Goal: Task Accomplishment & Management: Manage account settings

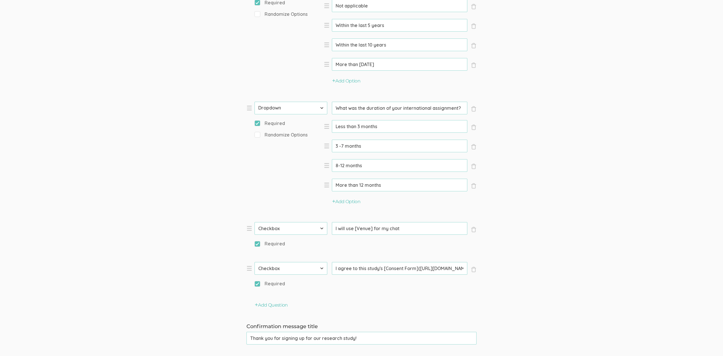
scroll to position [580, 0]
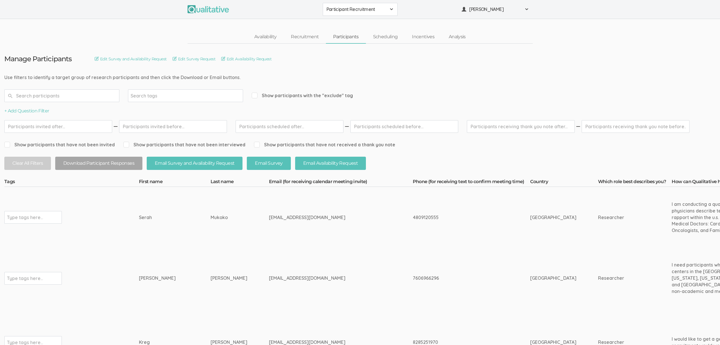
click at [144, 234] on td "Serah" at bounding box center [175, 217] width 72 height 61
click at [142, 233] on td "Serah" at bounding box center [175, 217] width 72 height 61
drag, startPoint x: 145, startPoint y: 183, endPoint x: 281, endPoint y: 219, distance: 140.1
click at [281, 219] on div "mukokoserah@yahoo.com" at bounding box center [330, 217] width 122 height 7
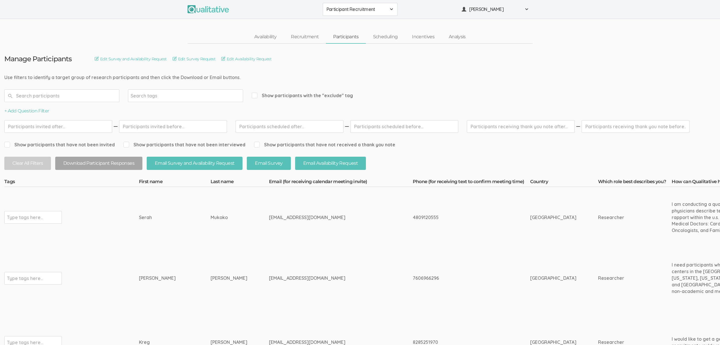
drag, startPoint x: 293, startPoint y: 218, endPoint x: 150, endPoint y: 182, distance: 146.6
click at [150, 182] on th "First name" at bounding box center [175, 183] width 72 height 8
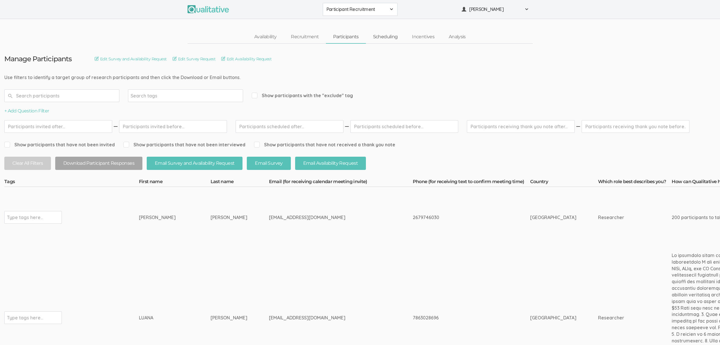
click at [391, 37] on link "Scheduling" at bounding box center [385, 37] width 39 height 12
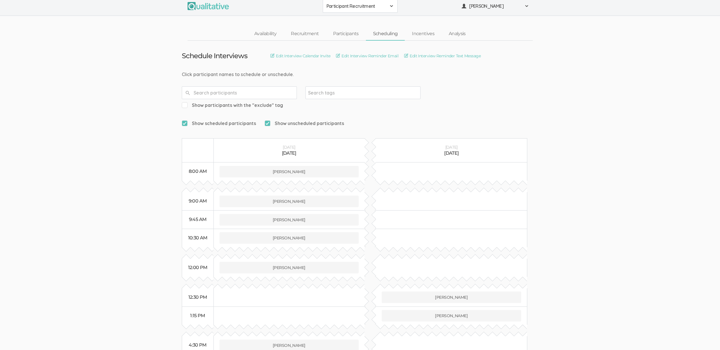
scroll to position [10, 0]
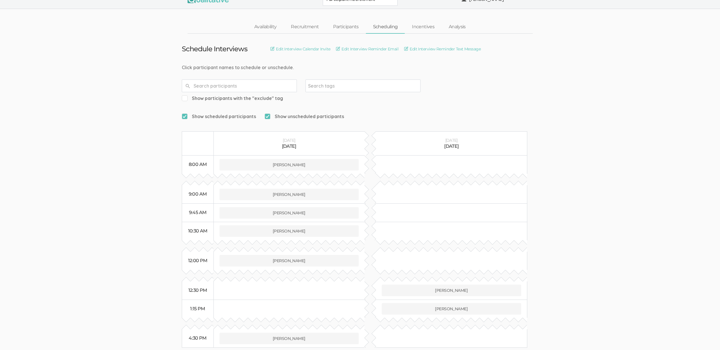
type input "z"
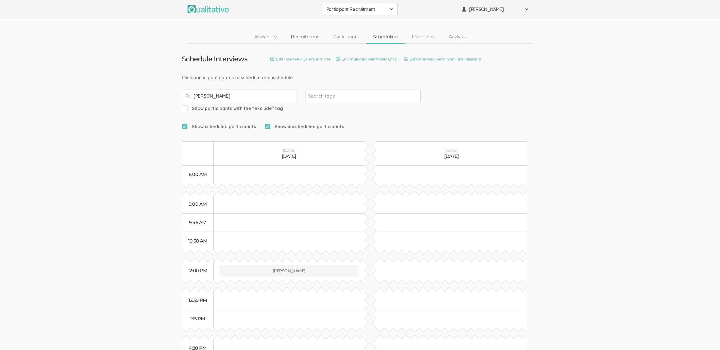
type input "luana"
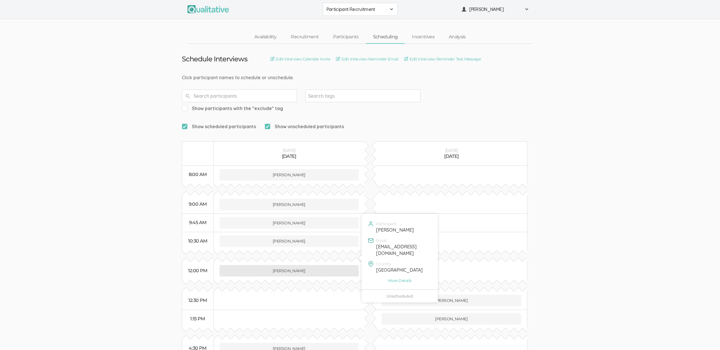
click at [304, 265] on button "LUANA HIPPOLYTE" at bounding box center [290, 271] width 140 height 12
click at [344, 37] on link "Participants" at bounding box center [346, 37] width 40 height 12
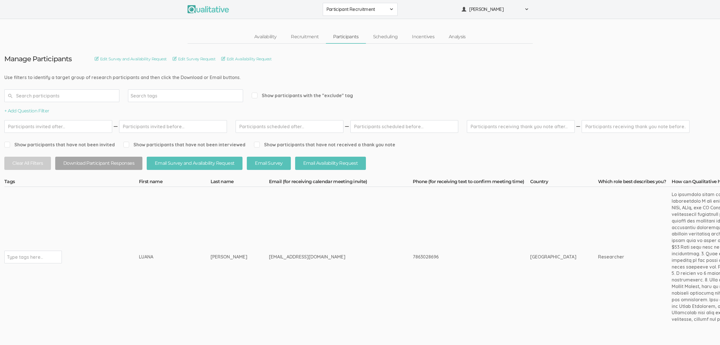
click at [413, 255] on div "7863028696" at bounding box center [461, 257] width 96 height 7
copy div "7863028696"
click at [271, 300] on td "luana.hippolyte@waldenu.edu" at bounding box center [341, 257] width 144 height 140
click at [301, 269] on td "luana.hippolyte@waldenu.edu" at bounding box center [341, 257] width 144 height 140
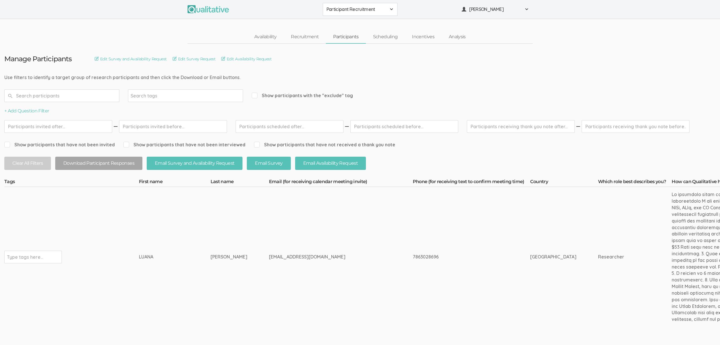
click at [142, 253] on td "LUANA" at bounding box center [175, 257] width 72 height 140
copy div "LUANA"
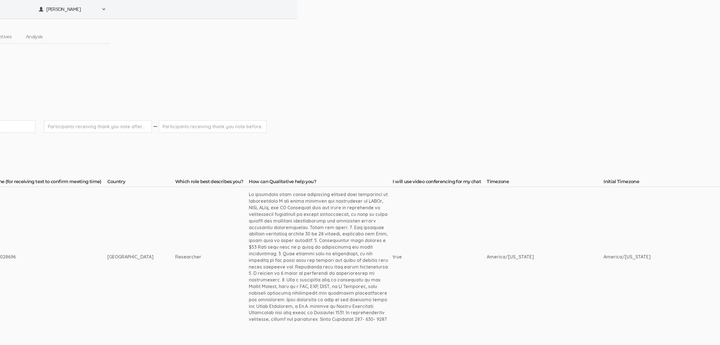
scroll to position [0, 421]
drag, startPoint x: 294, startPoint y: 228, endPoint x: 286, endPoint y: 217, distance: 13.8
click at [293, 228] on div at bounding box center [323, 256] width 144 height 131
drag, startPoint x: 295, startPoint y: 195, endPoint x: 268, endPoint y: 202, distance: 28.3
click at [268, 202] on div at bounding box center [323, 256] width 144 height 131
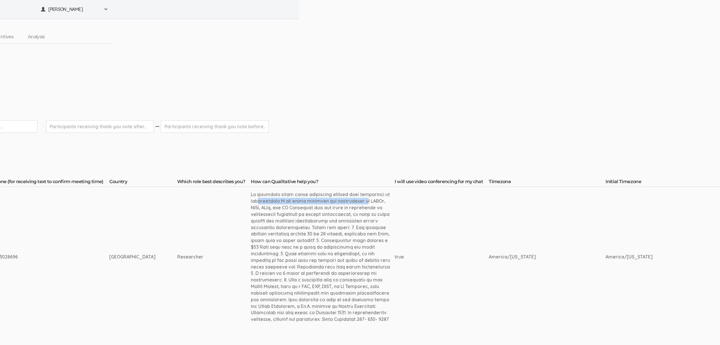
copy div "healthcare leaders with experience in cyberattacks"
click at [333, 232] on div at bounding box center [323, 256] width 144 height 131
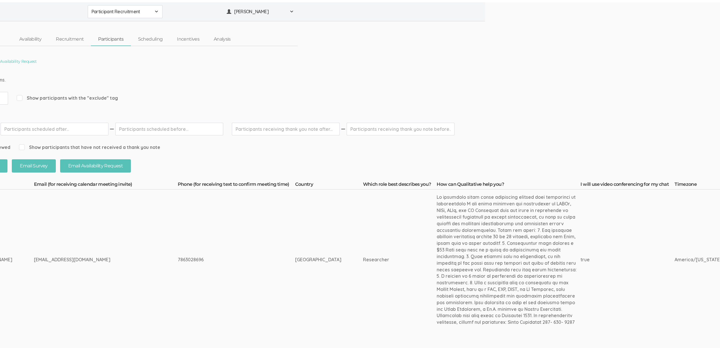
scroll to position [0, 0]
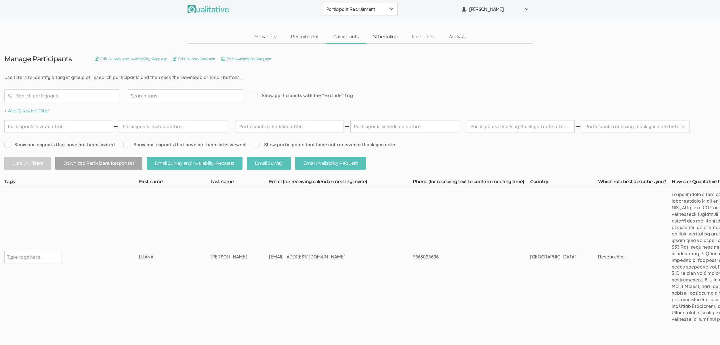
click at [395, 35] on link "Scheduling" at bounding box center [385, 37] width 39 height 12
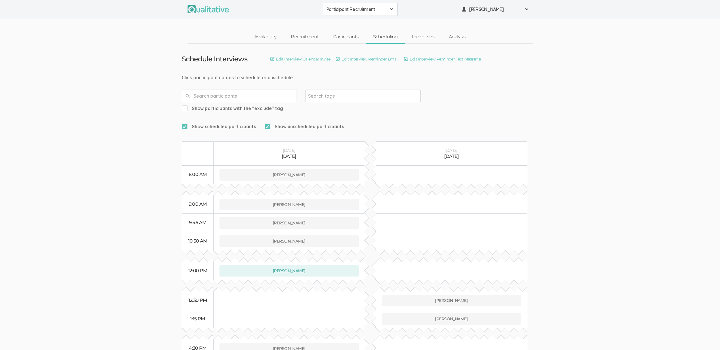
click at [340, 39] on link "Participants" at bounding box center [346, 37] width 40 height 12
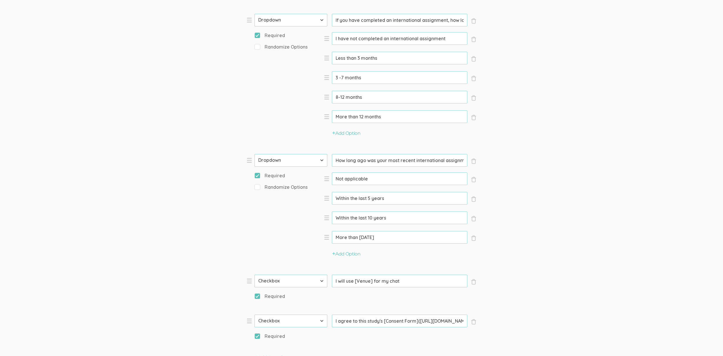
scroll to position [363, 0]
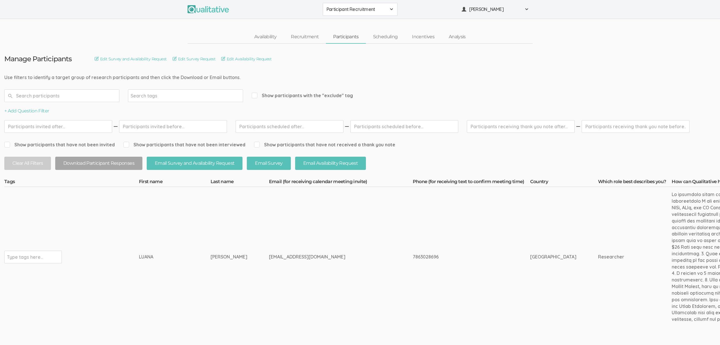
drag, startPoint x: 210, startPoint y: 254, endPoint x: 205, endPoint y: 263, distance: 10.0
click at [211, 254] on div "HIPPOLYTE" at bounding box center [229, 257] width 37 height 7
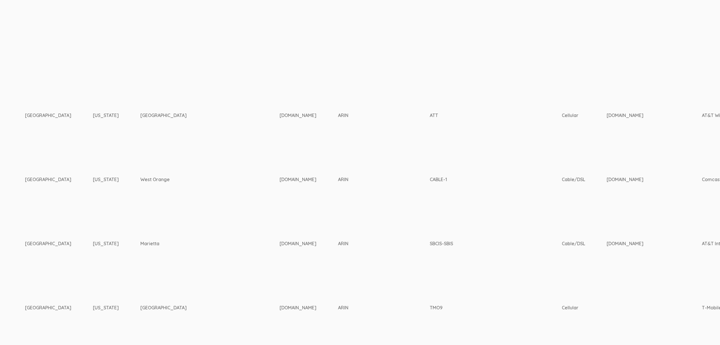
scroll to position [1307, 1809]
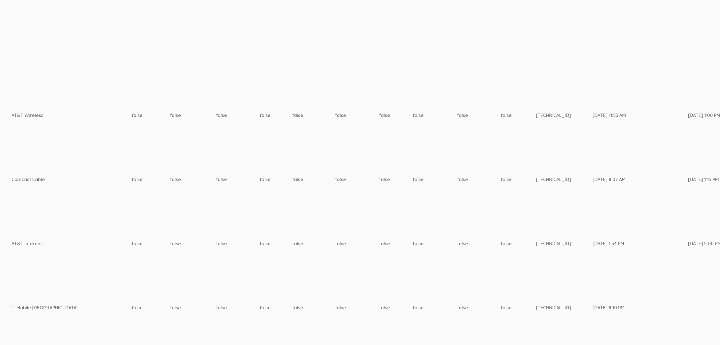
click at [457, 277] on td "false" at bounding box center [479, 307] width 44 height 61
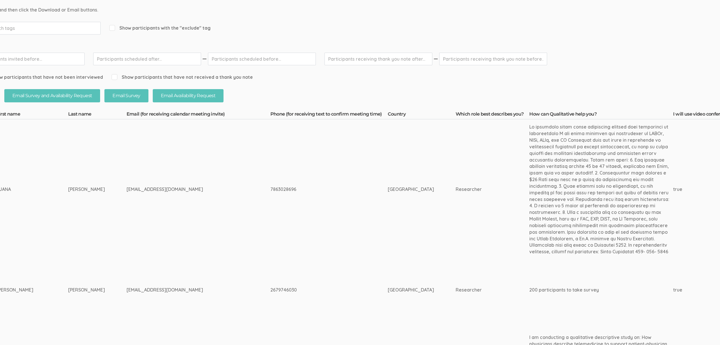
scroll to position [68, 0]
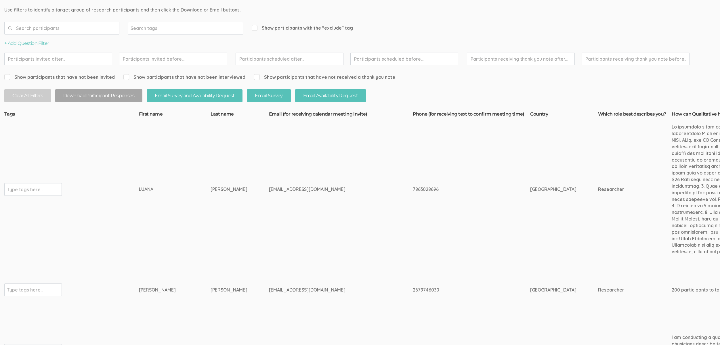
click at [162, 219] on td "LUANA" at bounding box center [175, 189] width 72 height 140
click at [364, 205] on td "[EMAIL_ADDRESS][DOMAIN_NAME]" at bounding box center [341, 189] width 144 height 140
click at [342, 217] on td "[EMAIL_ADDRESS][DOMAIN_NAME]" at bounding box center [341, 189] width 144 height 140
click at [351, 252] on td "[EMAIL_ADDRESS][DOMAIN_NAME]" at bounding box center [341, 189] width 144 height 140
click at [369, 244] on td "[EMAIL_ADDRESS][DOMAIN_NAME]" at bounding box center [341, 189] width 144 height 140
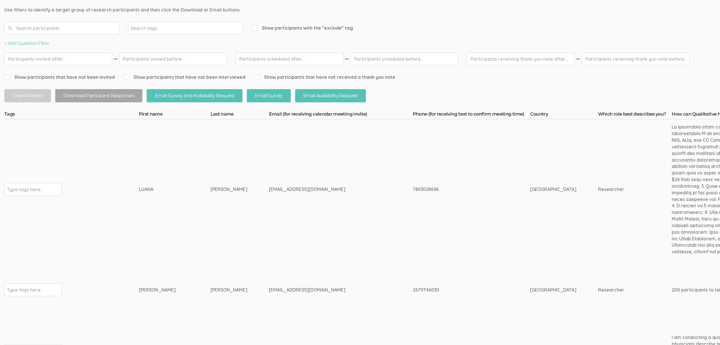
click at [362, 246] on td "[EMAIL_ADDRESS][DOMAIN_NAME]" at bounding box center [341, 189] width 144 height 140
click at [360, 246] on td "[EMAIL_ADDRESS][DOMAIN_NAME]" at bounding box center [341, 189] width 144 height 140
click at [346, 254] on td "[EMAIL_ADDRESS][DOMAIN_NAME]" at bounding box center [341, 189] width 144 height 140
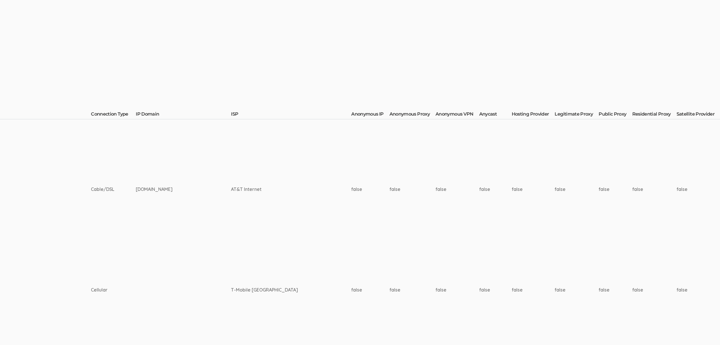
scroll to position [68, 1809]
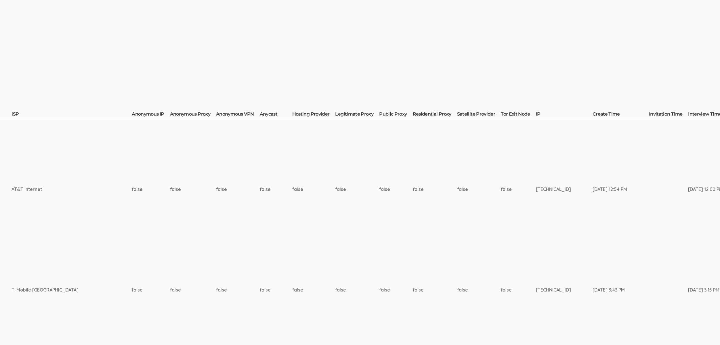
click at [536, 291] on td "[TECHNICAL_ID]" at bounding box center [564, 289] width 57 height 61
copy td "[TECHNICAL_ID]"
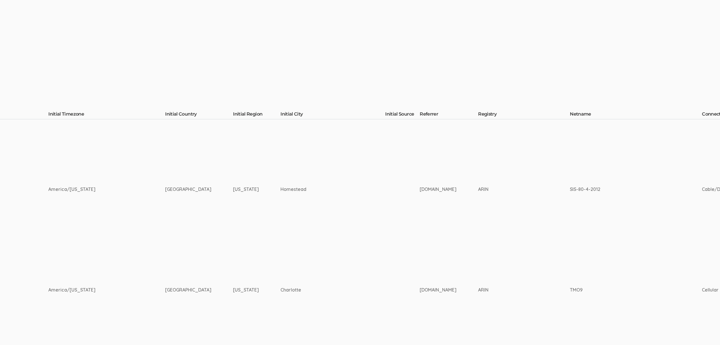
scroll to position [68, 0]
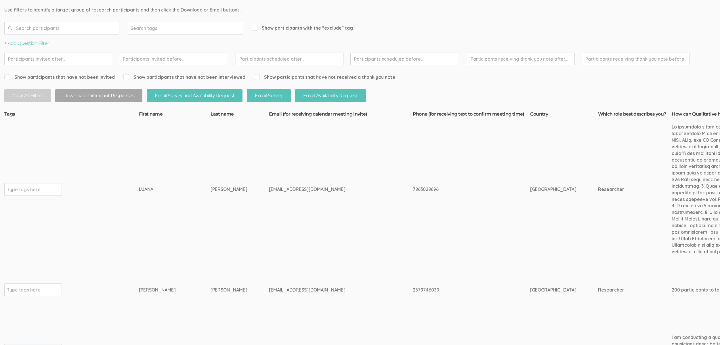
click at [211, 254] on td "[PERSON_NAME]" at bounding box center [240, 189] width 58 height 140
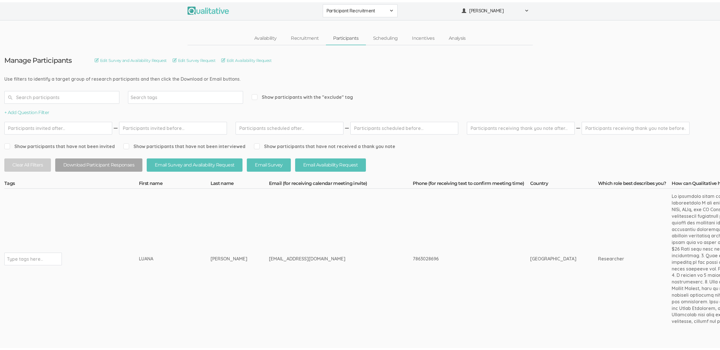
scroll to position [0, 0]
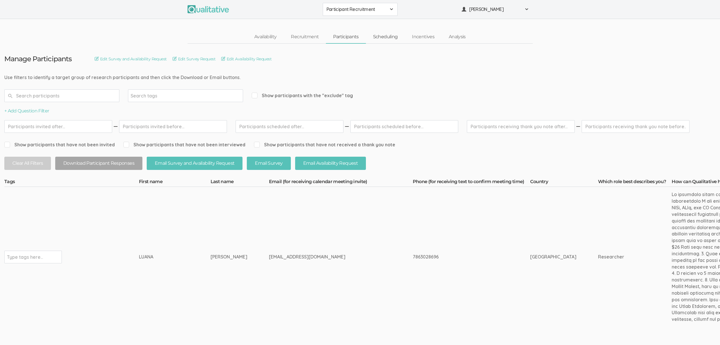
click at [388, 36] on link "Scheduling" at bounding box center [385, 37] width 39 height 12
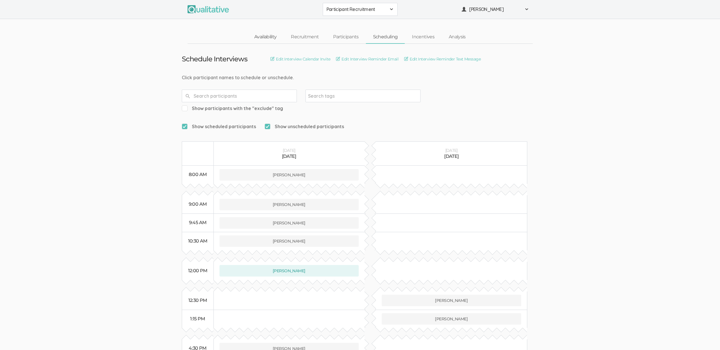
click at [265, 36] on link "Availability" at bounding box center [265, 37] width 37 height 12
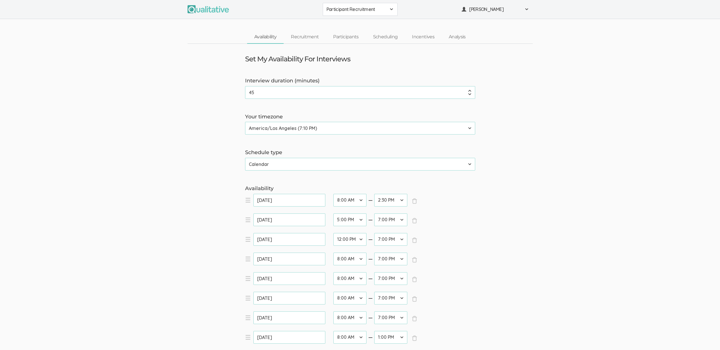
click at [401, 239] on select "12:00 AM 12:30 AM 1:00 AM 1:30 AM 2:00 AM 2:30 AM 3:00 AM 3:30 AM 4:00 AM 4:30 …" at bounding box center [390, 239] width 33 height 13
select select "33"
click at [374, 233] on select "12:00 AM 12:30 AM 1:00 AM 1:30 AM 2:00 AM 2:30 AM 3:00 AM 3:30 AM 4:00 AM 4:30 …" at bounding box center [390, 239] width 33 height 13
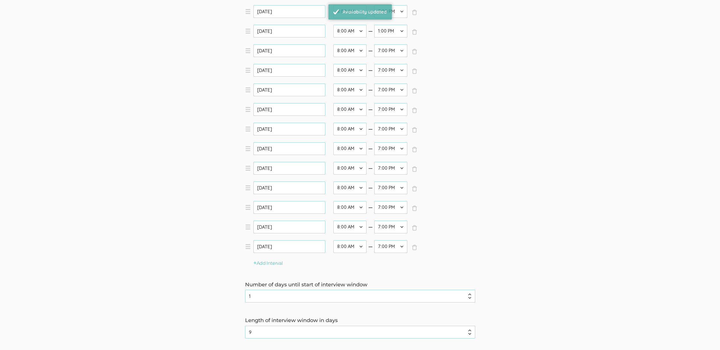
scroll to position [373, 0]
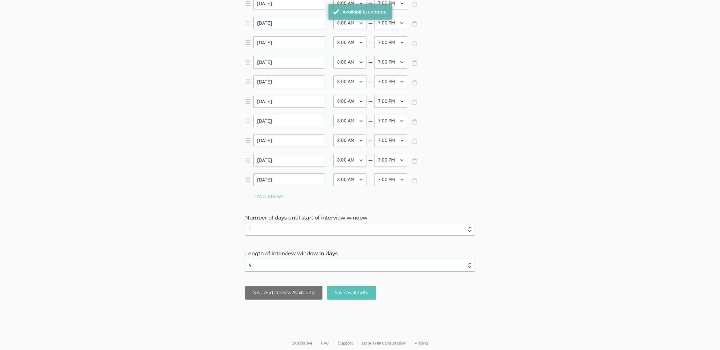
drag, startPoint x: 254, startPoint y: 293, endPoint x: 272, endPoint y: 294, distance: 18.1
click at [254, 293] on button "Save And Preview Availability" at bounding box center [283, 293] width 77 height 14
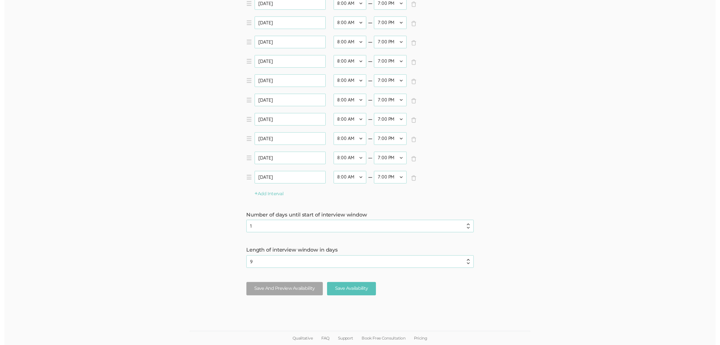
scroll to position [0, 0]
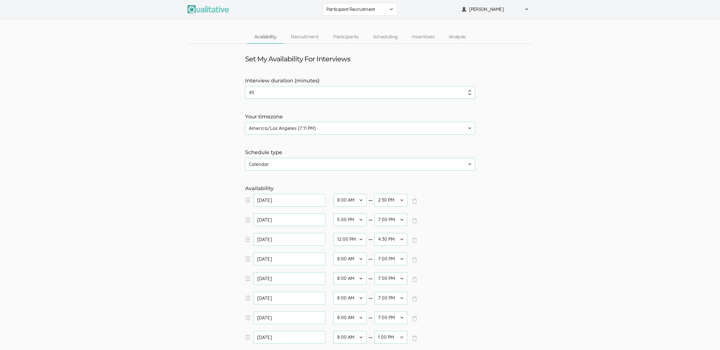
click at [343, 41] on link "Participants" at bounding box center [346, 37] width 40 height 12
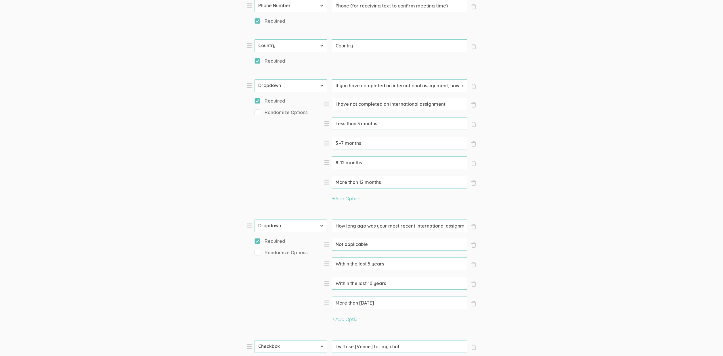
scroll to position [361, 0]
click at [339, 142] on input "3 -7 months" at bounding box center [399, 143] width 135 height 13
type input "3-7 months"
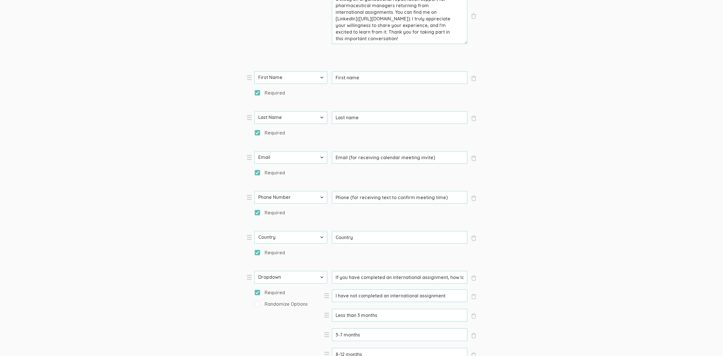
scroll to position [265, 0]
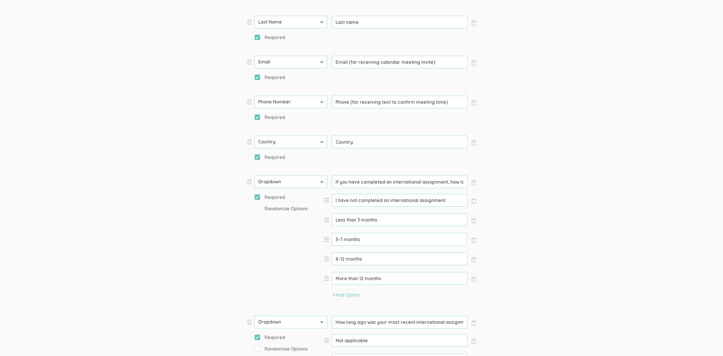
click at [353, 240] on input "3-7 months" at bounding box center [399, 239] width 135 height 13
click at [162, 226] on form "Question text can be formatted using Markdown syntax. Enabled Title [Incentive …" at bounding box center [361, 240] width 723 height 863
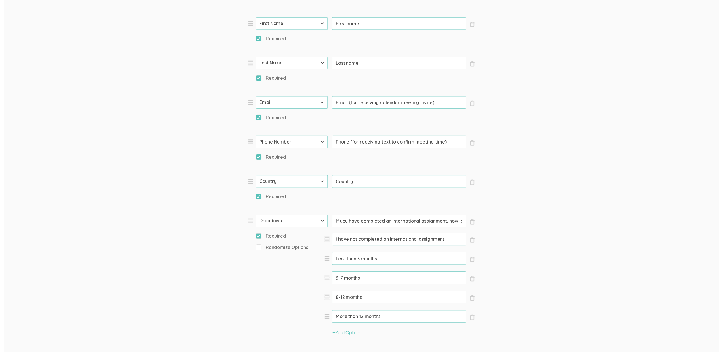
scroll to position [0, 0]
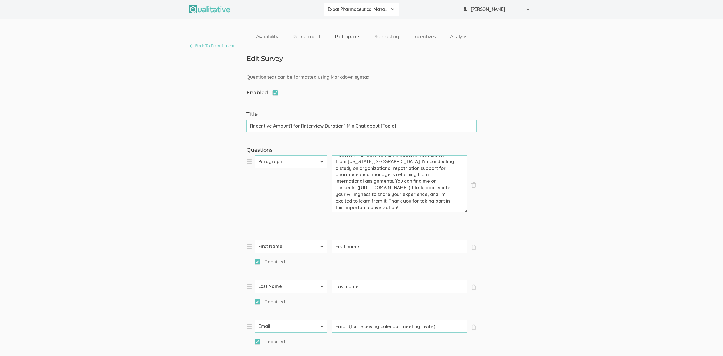
click at [350, 37] on link "Participants" at bounding box center [348, 37] width 40 height 12
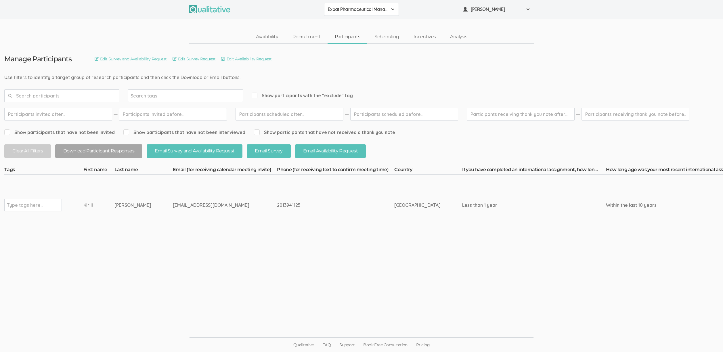
click at [25, 206] on input "text" at bounding box center [25, 204] width 36 height 7
type input "verified"
click at [196, 259] on ui-view "Manage Participants Edit Survey and Availability Request Edit Survey Request Ed…" at bounding box center [361, 176] width 723 height 265
click at [186, 204] on div "[EMAIL_ADDRESS][DOMAIN_NAME]" at bounding box center [227, 205] width 83 height 7
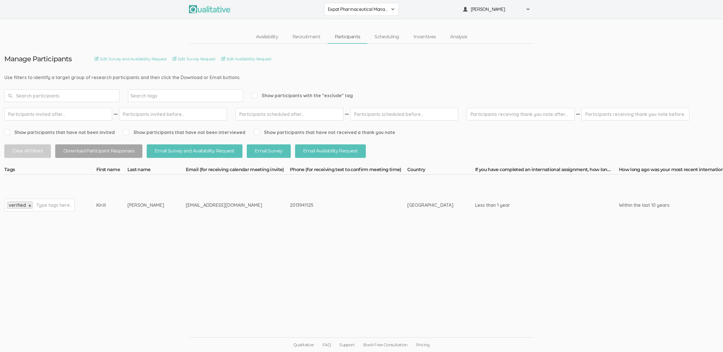
click at [186, 204] on div "[EMAIL_ADDRESS][DOMAIN_NAME]" at bounding box center [227, 205] width 83 height 7
copy tr "[EMAIL_ADDRESS][DOMAIN_NAME]"
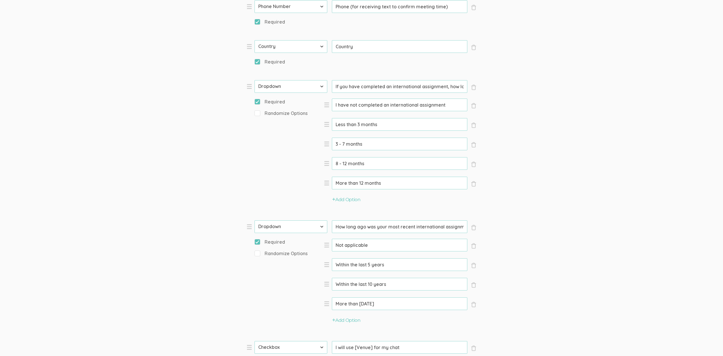
scroll to position [360, 0]
click at [344, 163] on input "8 - 12 months" at bounding box center [399, 163] width 135 height 13
type input "8-12 months"
click at [344, 142] on input "3 - 7 months" at bounding box center [399, 144] width 135 height 13
type input "3-7 months"
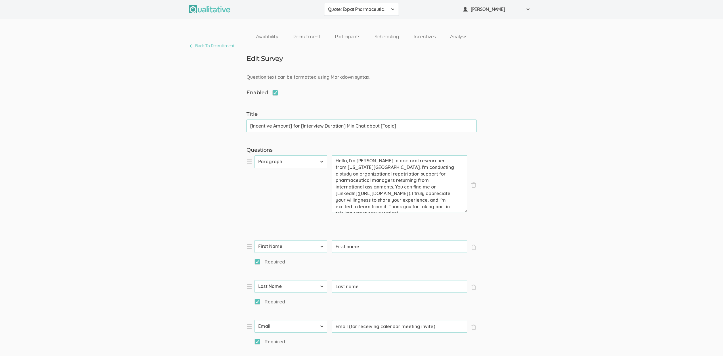
scroll to position [301, 0]
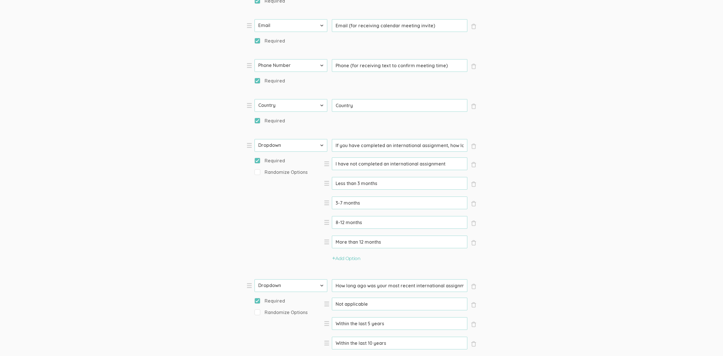
click at [342, 204] on input "3-7 months" at bounding box center [399, 203] width 135 height 13
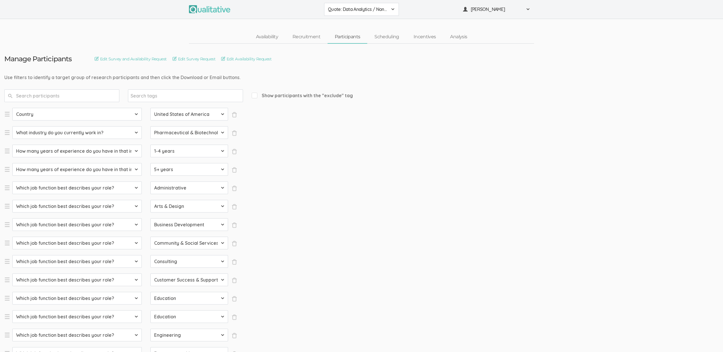
select select "SFQ Country"
select select "US"
select select "SFQ What industry do you currently work in?"
select select "Pharmaceutical & Biotechnology"
select select "SFQ How many years of experience do you have in that industry?"
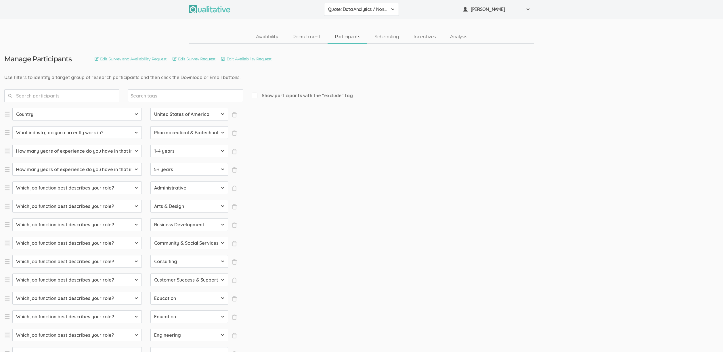
select select "1-4 years"
select select "SFQ How many years of experience do you have in that industry?"
select select "5+ years"
select select "SFQ Which job function best describes your role?"
select select "Administrative"
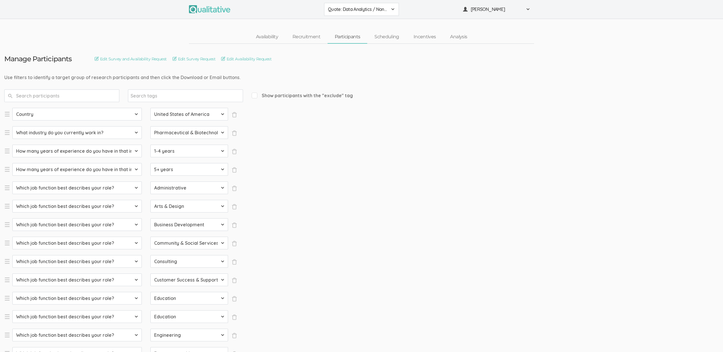
select select "SFQ Which job function best describes your role?"
select select "Arts & Design"
select select "SFQ Which job function best describes your role?"
select select "Business Development"
select select "SFQ Which job function best describes your role?"
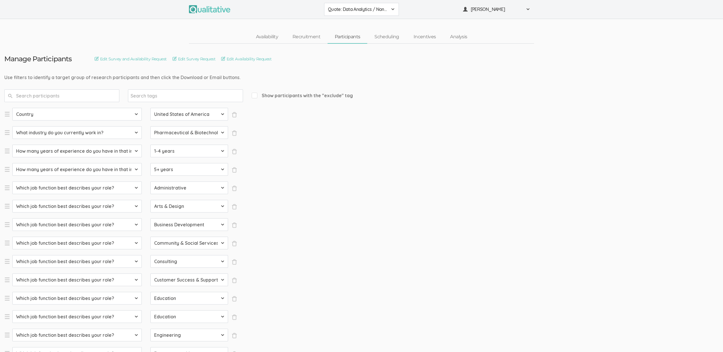
select select "Community & Social Services"
select select "SFQ Which job function best describes your role?"
select select "Consulting"
select select "SFQ Which job function best describes your role?"
select select "Customer Success & Support"
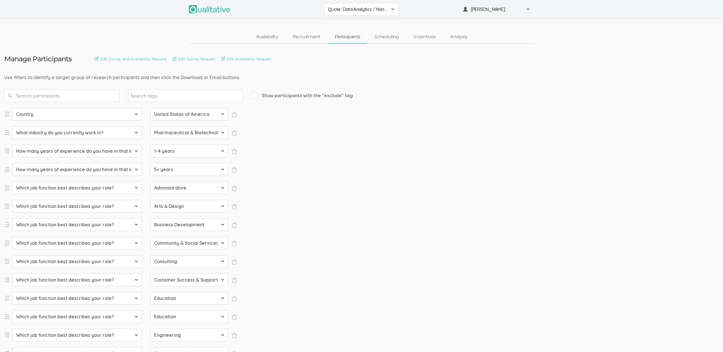
select select "SFQ Which job function best describes your role?"
select select "Education"
select select "SFQ Which job function best describes your role?"
select select "Education"
select select "SFQ Which job function best describes your role?"
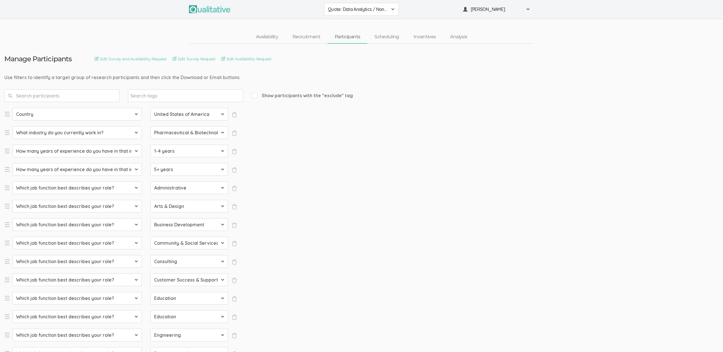
select select "Engineering"
select select "SFQ Which job function best describes your role?"
select select "Entrepreneurship"
select select "SFQ Which job function best describes your role?"
select select "Healthcare Services"
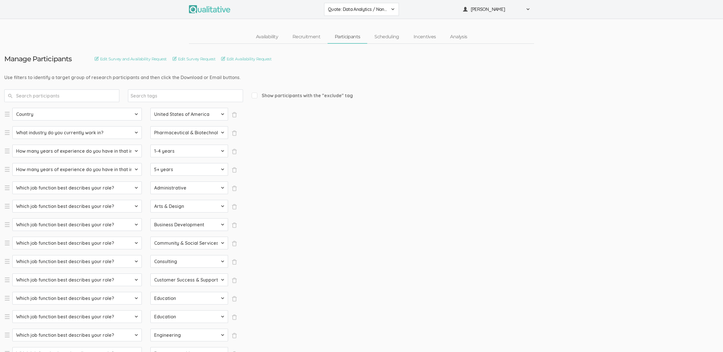
select select "SFQ Which job function best describes your role?"
select select "Human Resources"
select select "SFQ Which job function best describes your role?"
select select "Information Technology"
select select "SFQ Which job function best describes your role?"
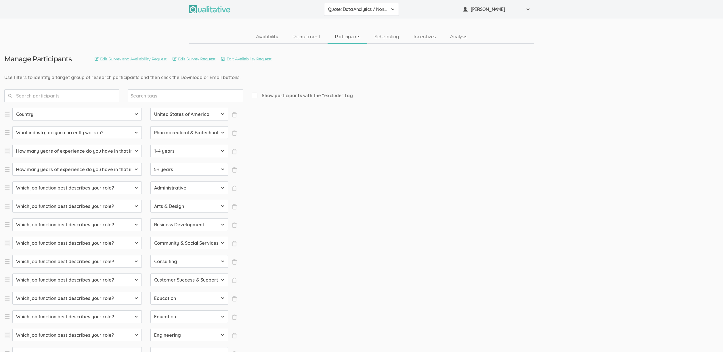
select select "Legal"
select select "SFQ Which job function best describes your role?"
select select "Marketing"
select select "SFQ Which job function best describes your role?"
select select "Media & Communication"
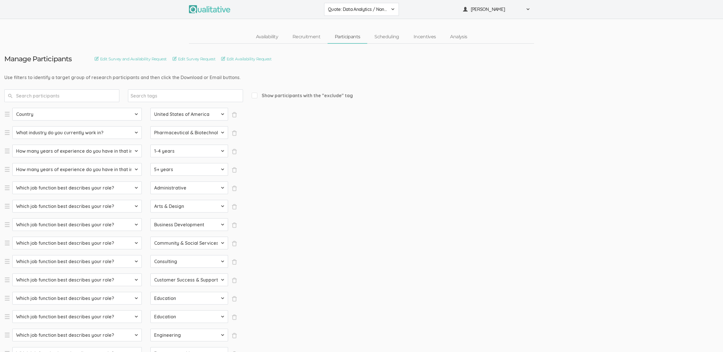
select select "SFQ Which job function best describes your role?"
select select "Military & Protective Services"
select select "SFQ Which job function best describes your role?"
select select "Operations"
select select "SFQ Which job function best describes your role?"
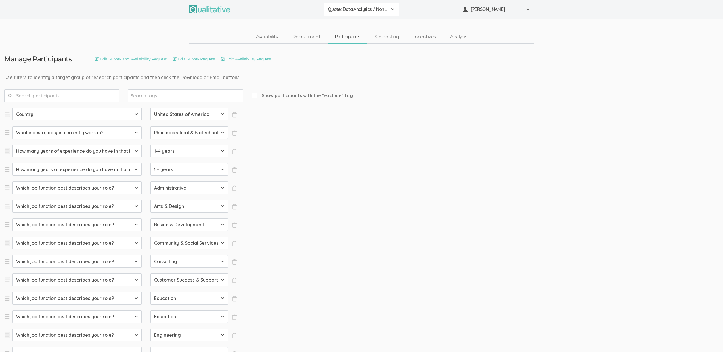
select select "Product Management"
select select "SFQ Which job function best describes your role?"
select select "Program & Project Management"
select select "SFQ Which job function best describes your role?"
select select "Purchasing"
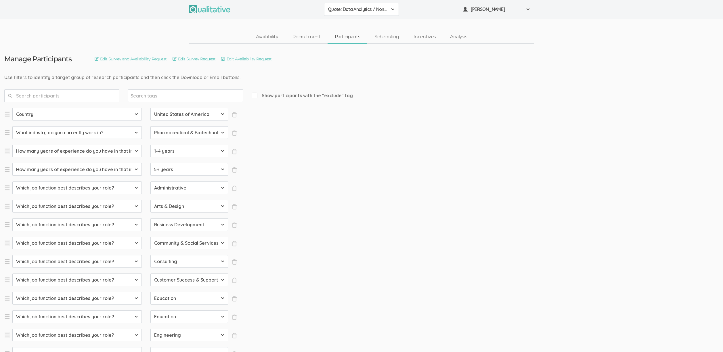
select select "SFQ Which job function best describes your role?"
select select "Quality Assurance"
select select "SFQ Which job function best describes your role?"
select select "Real Estate"
select select "SFQ Which job function best describes your role?"
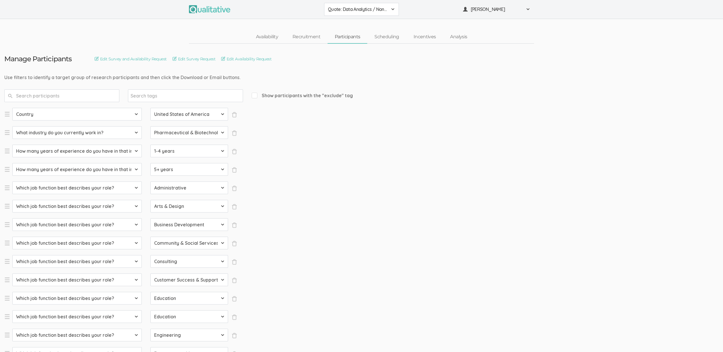
select select "Research"
select select "SFQ Which job function best describes your role?"
select select "Sales"
select select "SFQ What is your current job level/seniority?"
select select "Entry"
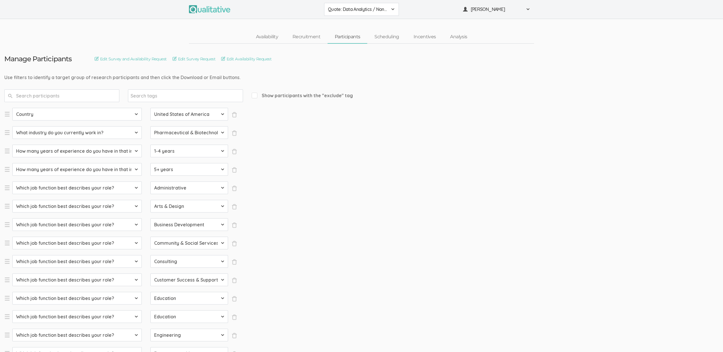
select select "SFQ What is your current job level/seniority?"
select select "Senior"
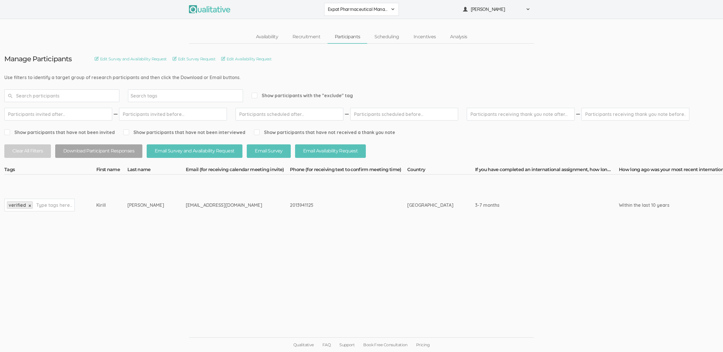
click at [264, 262] on ui-view "Manage Participants Edit Survey and Availability Request Edit Survey Request Ed…" at bounding box center [361, 176] width 723 height 265
click at [392, 37] on link "Scheduling" at bounding box center [386, 37] width 39 height 12
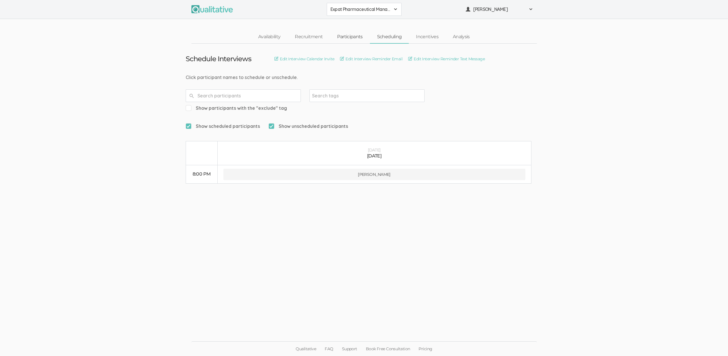
click at [352, 38] on link "Participants" at bounding box center [350, 37] width 40 height 12
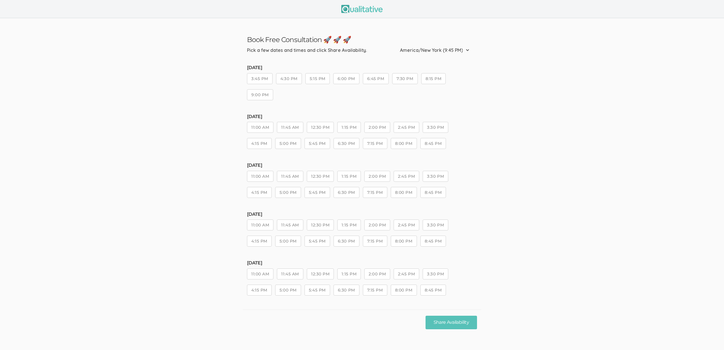
click at [63, 154] on ui-view "Book Free Consultation 🚀 🚀 🚀 Pick a few dates and times and click Share Availab…" at bounding box center [362, 176] width 724 height 316
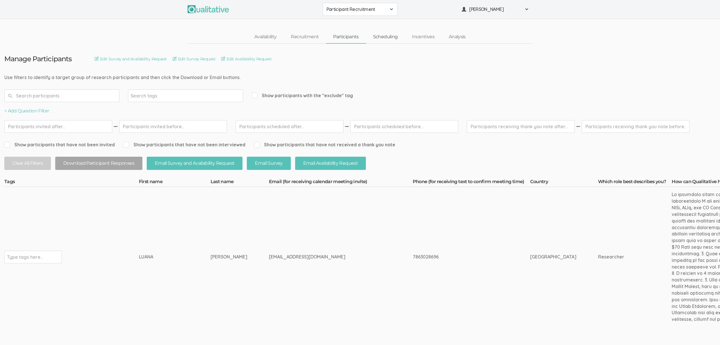
click at [377, 41] on link "Scheduling" at bounding box center [385, 37] width 39 height 12
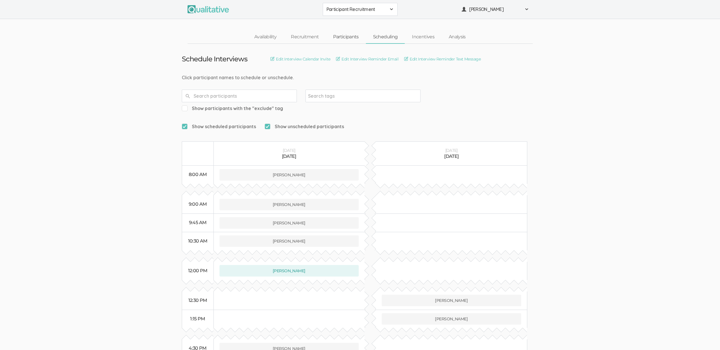
click at [341, 39] on link "Participants" at bounding box center [346, 37] width 40 height 12
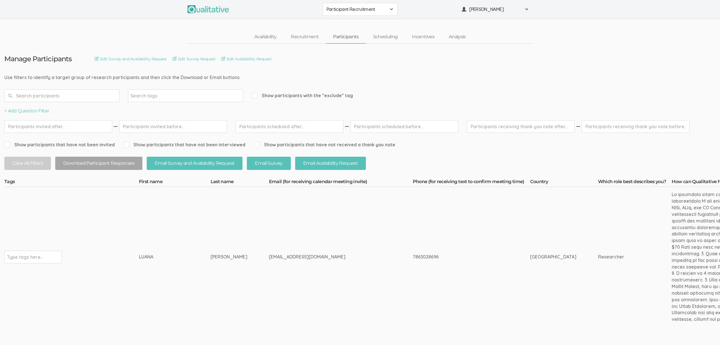
click at [187, 22] on ui-view "Availability Recruitment Participants Scheduling Incentives Analysis" at bounding box center [360, 31] width 720 height 25
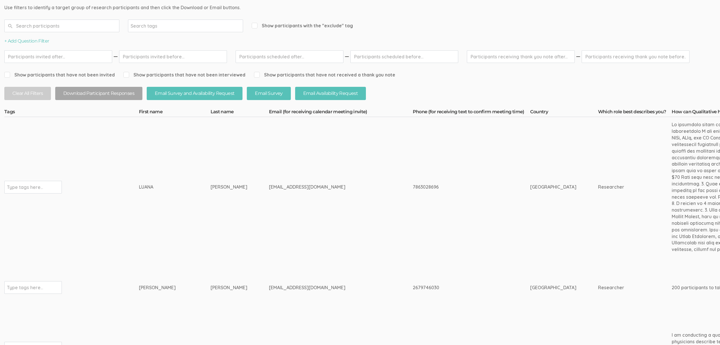
scroll to position [102, 0]
